Goal: Transaction & Acquisition: Book appointment/travel/reservation

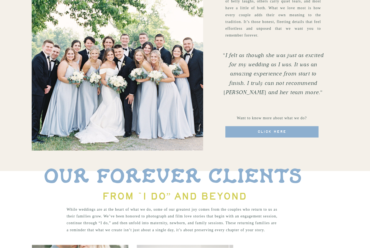
scroll to position [999, 0]
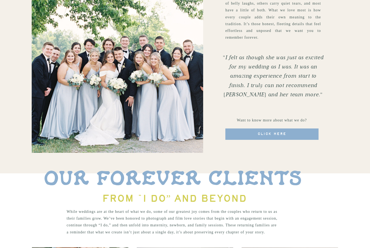
click at [275, 134] on span "click here" at bounding box center [271, 134] width 29 height 6
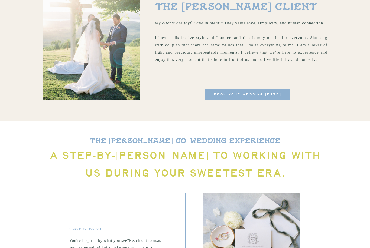
scroll to position [676, 0]
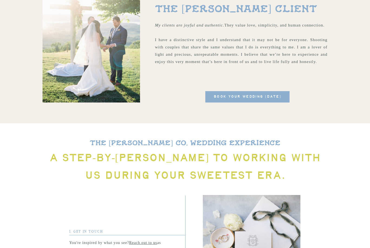
click at [234, 99] on span "book your wedding [DATE]" at bounding box center [247, 97] width 68 height 6
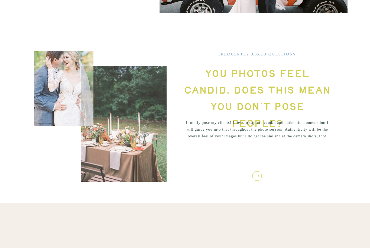
scroll to position [1963, 0]
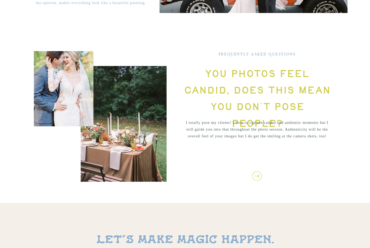
click at [254, 175] on icon at bounding box center [256, 175] width 11 height 11
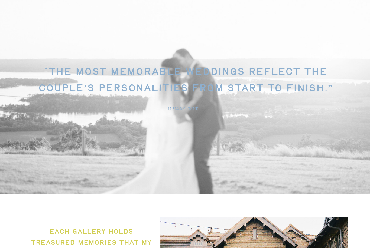
scroll to position [1591, 0]
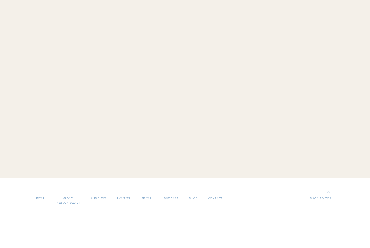
scroll to position [538, 0]
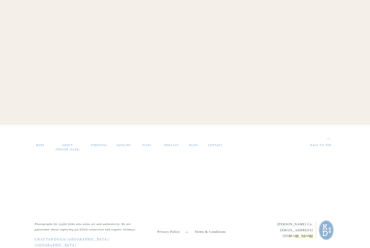
click at [100, 147] on nav "weddings" at bounding box center [99, 145] width 18 height 5
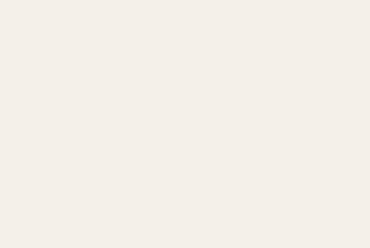
scroll to position [2276, 0]
